Goal: Information Seeking & Learning: Find specific fact

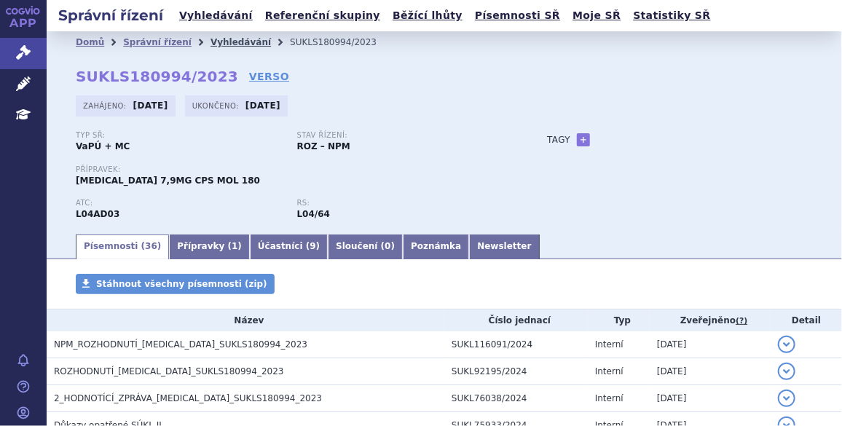
click at [214, 37] on link "Vyhledávání" at bounding box center [240, 42] width 60 height 10
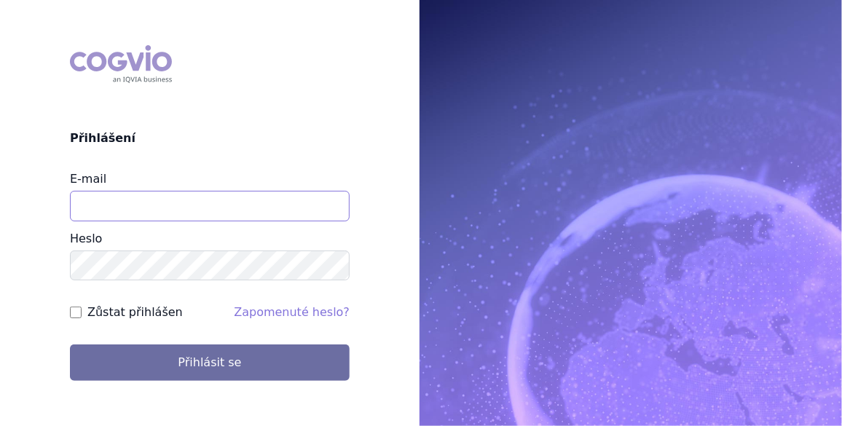
drag, startPoint x: 0, startPoint y: 0, endPoint x: 101, endPoint y: 194, distance: 219.2
click at [103, 196] on input "E-mail" at bounding box center [210, 206] width 280 height 31
type input "jan.j.krivsky@gsk.com"
click at [76, 309] on input "Zůstat přihlášen" at bounding box center [76, 313] width 12 height 12
checkbox input "true"
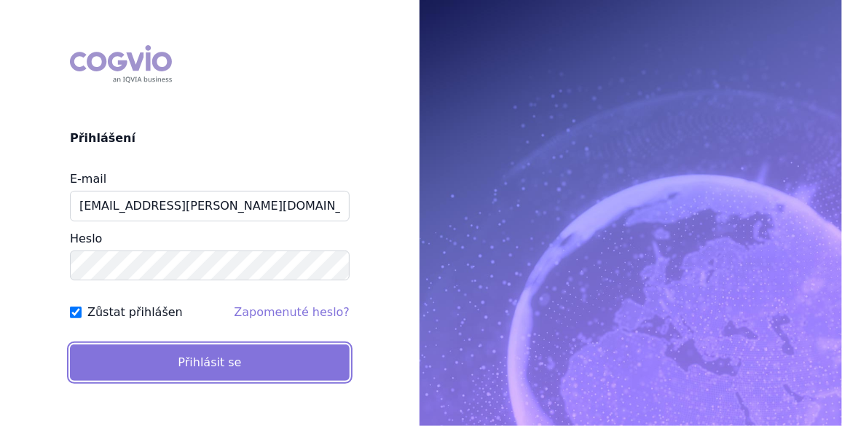
click at [190, 368] on button "Přihlásit se" at bounding box center [210, 362] width 280 height 36
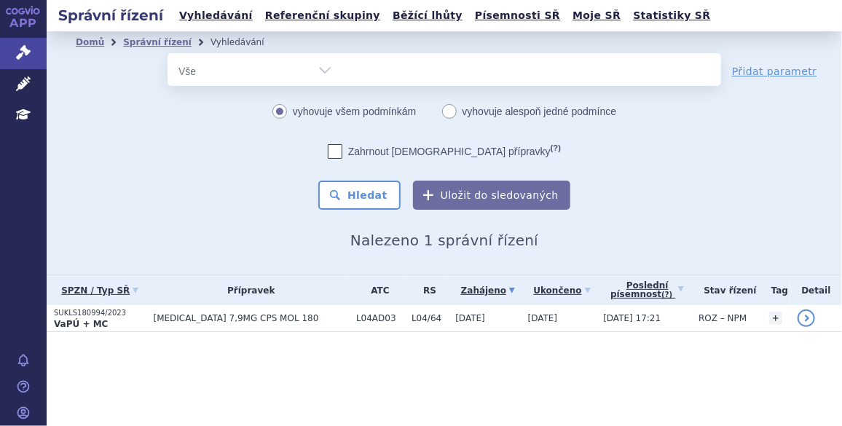
click at [406, 69] on div "odstranit Vše Spisová značka Typ SŘ Přípravek/SUKL kód" at bounding box center [443, 69] width 553 height 33
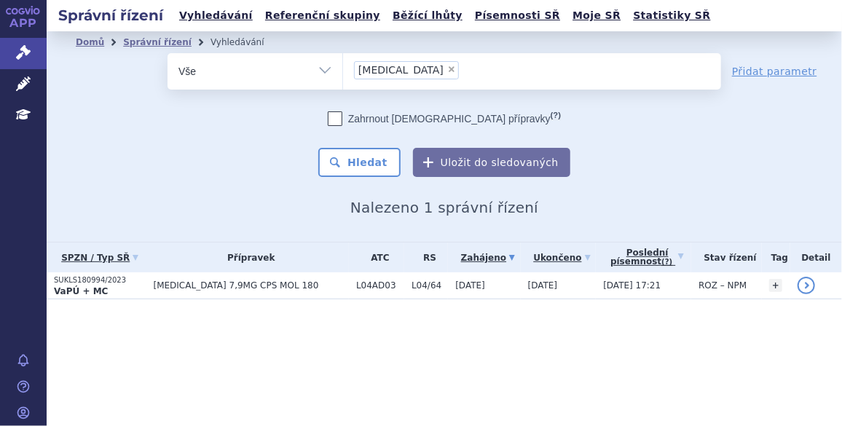
click at [447, 69] on span "×" at bounding box center [451, 69] width 9 height 9
click at [343, 69] on select "Lupkynis" at bounding box center [342, 70] width 1 height 36
select select
type input "Do"
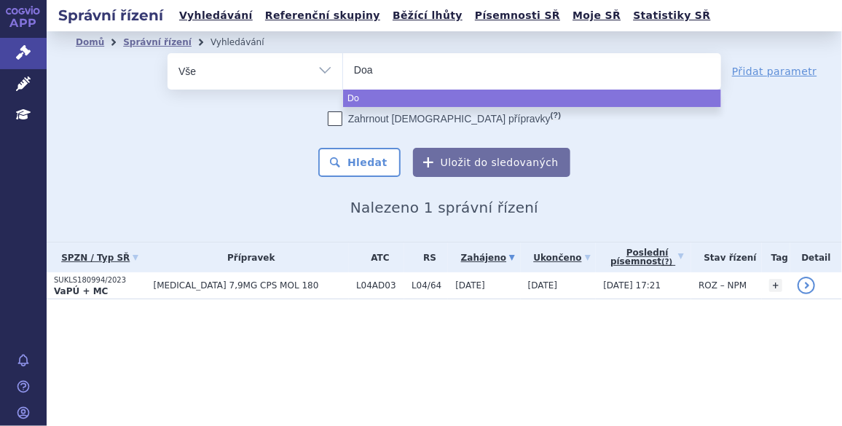
type input "Doat"
type input "Doato"
select select "Doato"
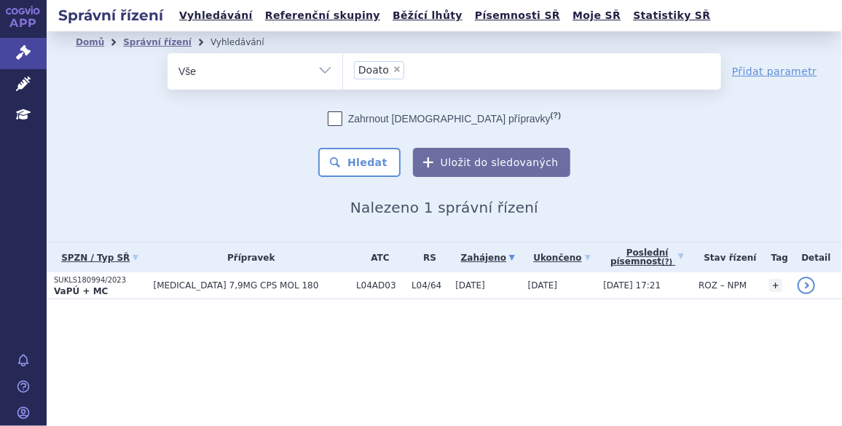
type input "Doato"
select select
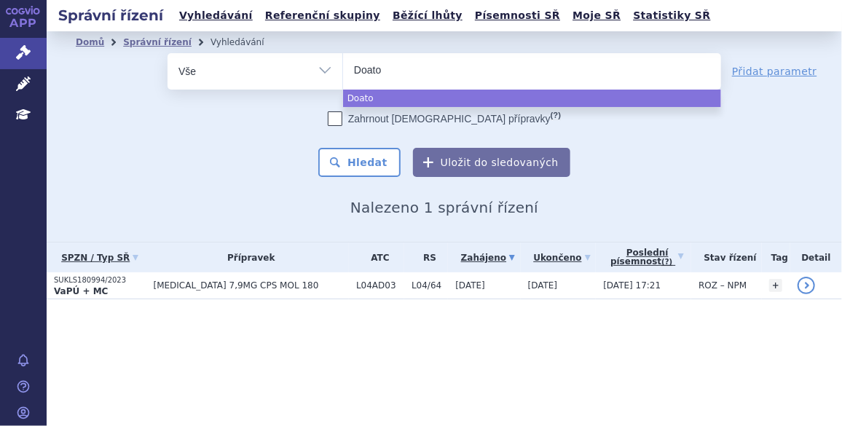
type input "Doat"
type input "Doa"
type input "Do"
type input "Dova"
type input "Dovat"
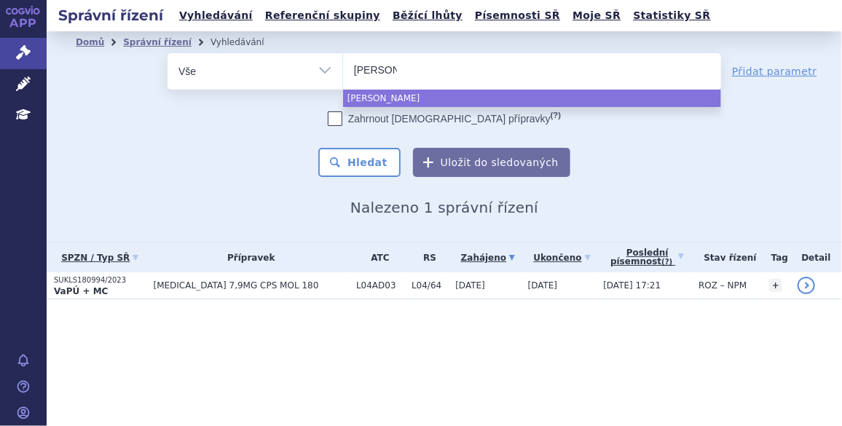
type input "Dovato"
select select "Dovato"
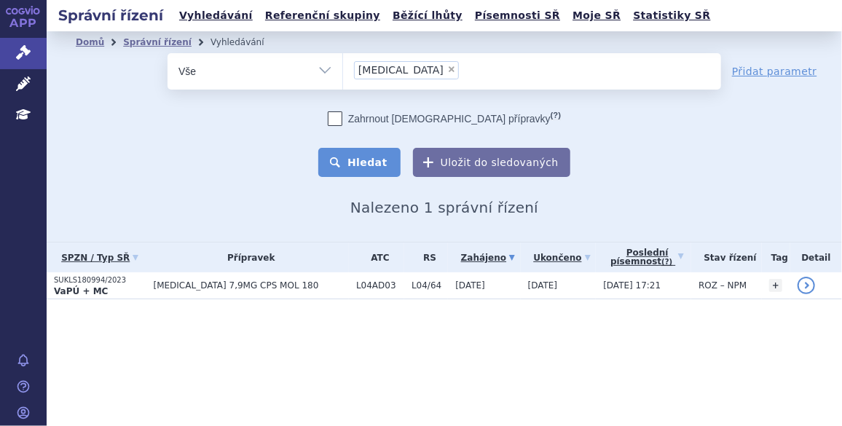
click at [357, 151] on button "Hledat" at bounding box center [359, 162] width 82 height 29
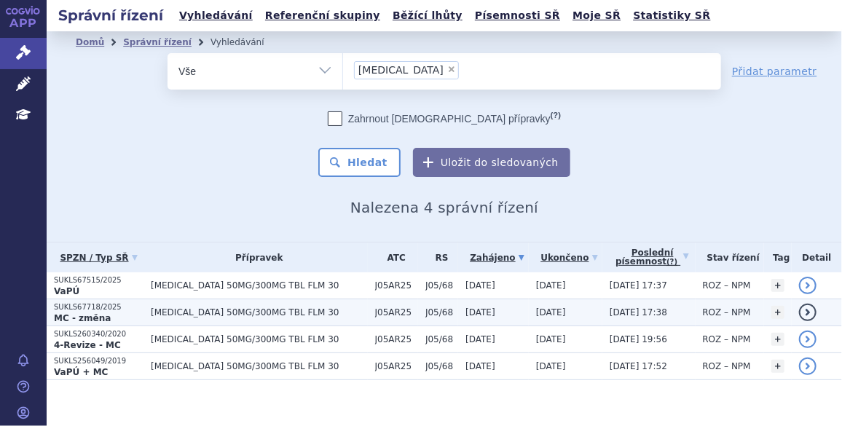
click at [194, 307] on span "[MEDICAL_DATA] 50MG/300MG TBL FLM 30" at bounding box center [259, 312] width 217 height 10
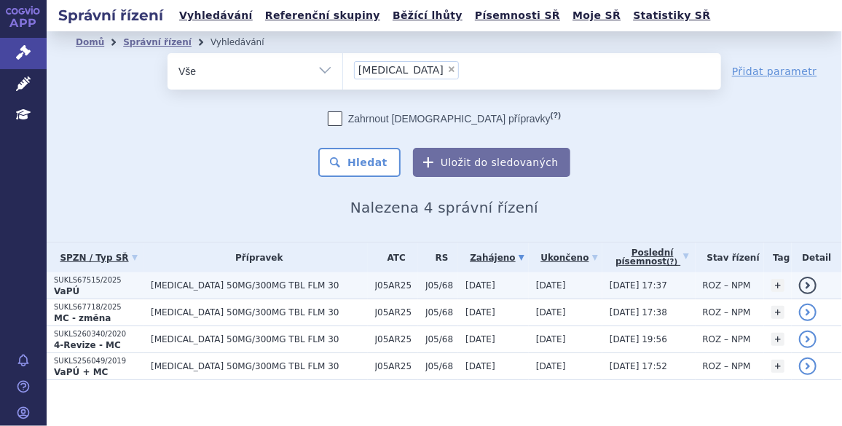
click at [105, 280] on p "SUKLS67515/2025" at bounding box center [99, 280] width 90 height 10
